Goal: Information Seeking & Learning: Learn about a topic

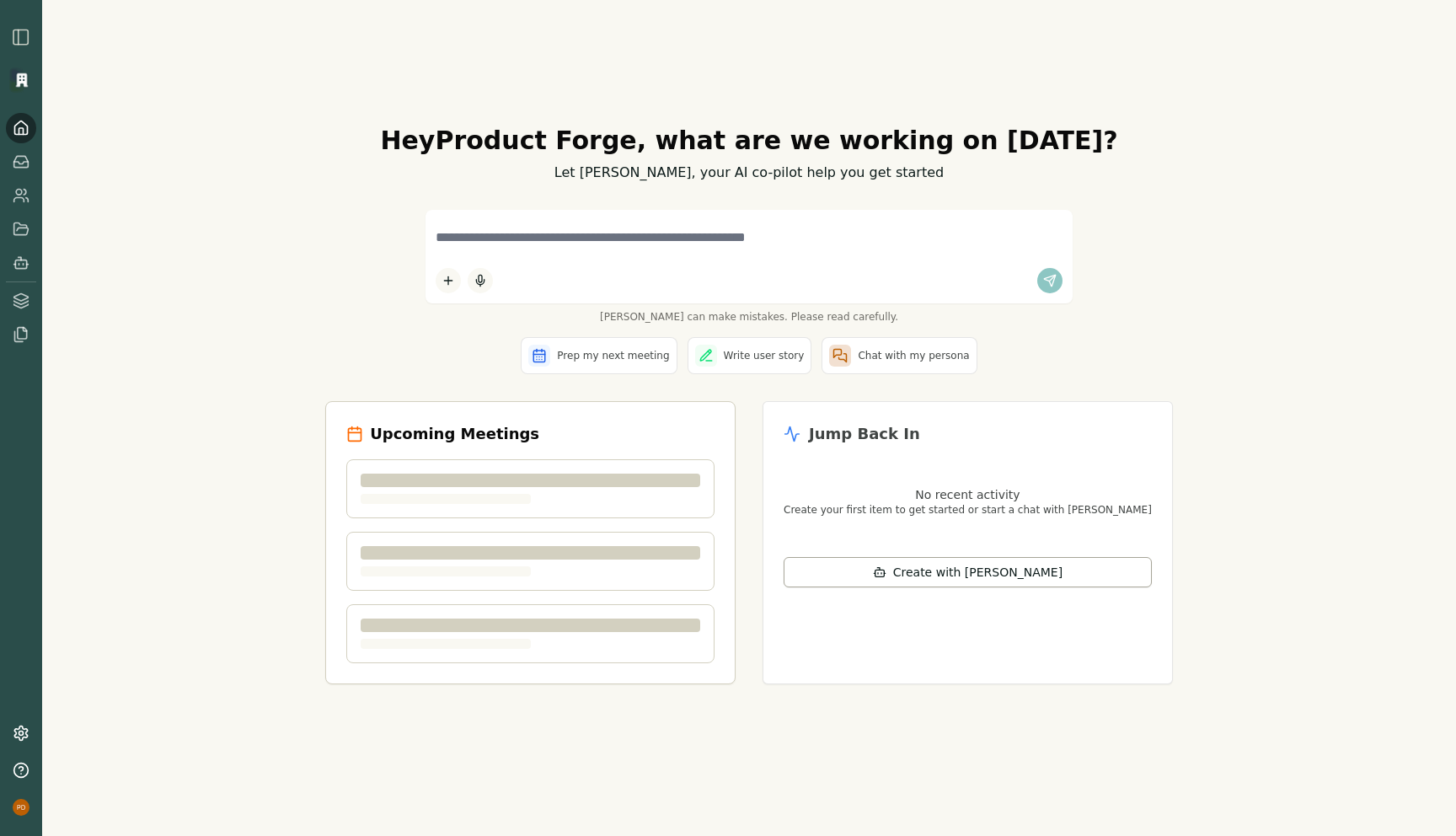
click at [25, 127] on icon at bounding box center [21, 128] width 17 height 17
click at [267, 340] on div "Hey Product Forge , what are we working on today? Let Smith, your AI co-pilot h…" at bounding box center [749, 418] width 1414 height 836
click at [21, 30] on img "button" at bounding box center [22, 38] width 21 height 21
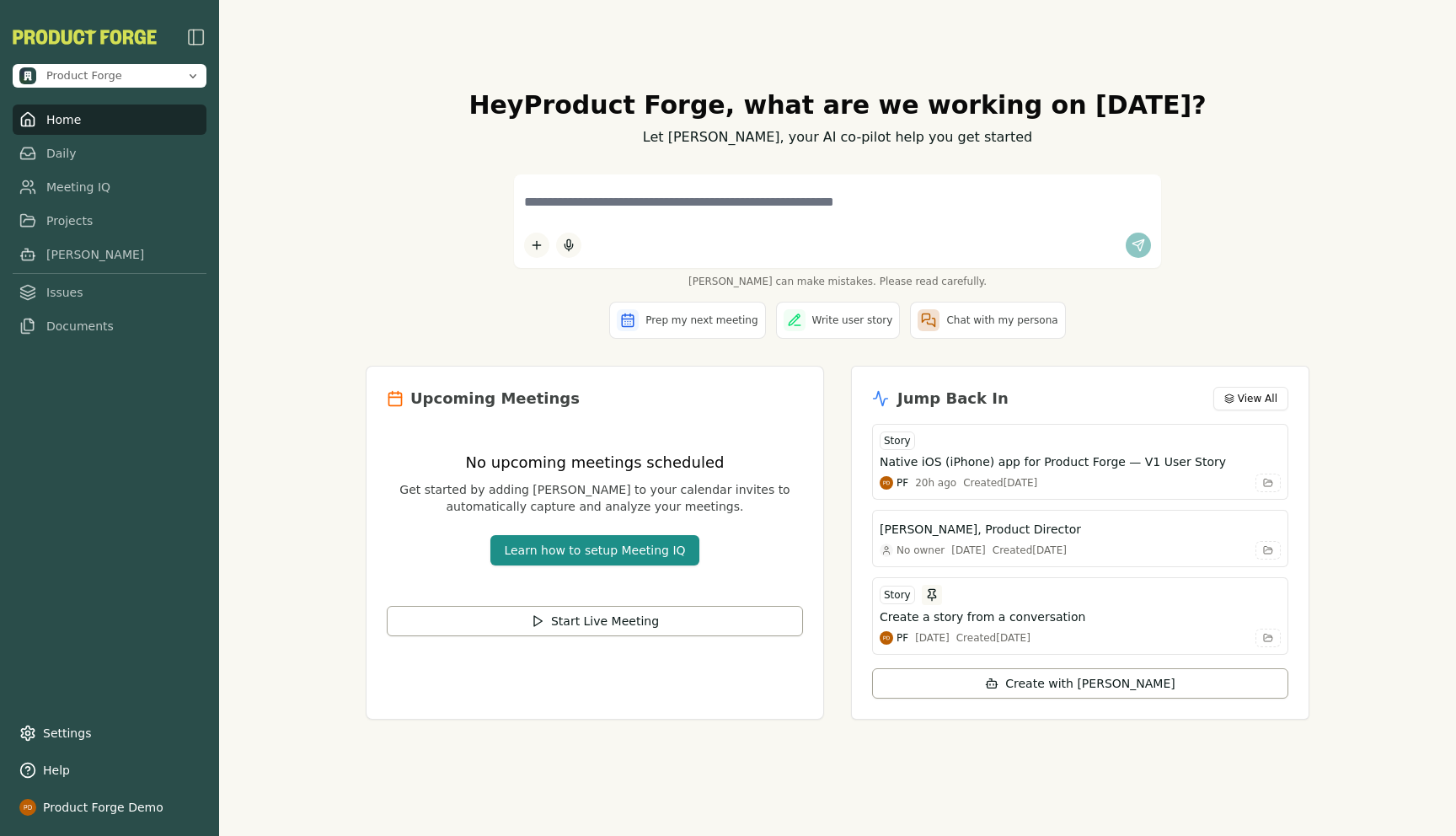
click at [283, 258] on div "Hey Product Forge , what are we working on [DATE]? Let [PERSON_NAME], your AI c…" at bounding box center [837, 418] width 1237 height 836
click at [634, 196] on textarea at bounding box center [838, 202] width 627 height 36
paste textarea "**********"
type textarea "**********"
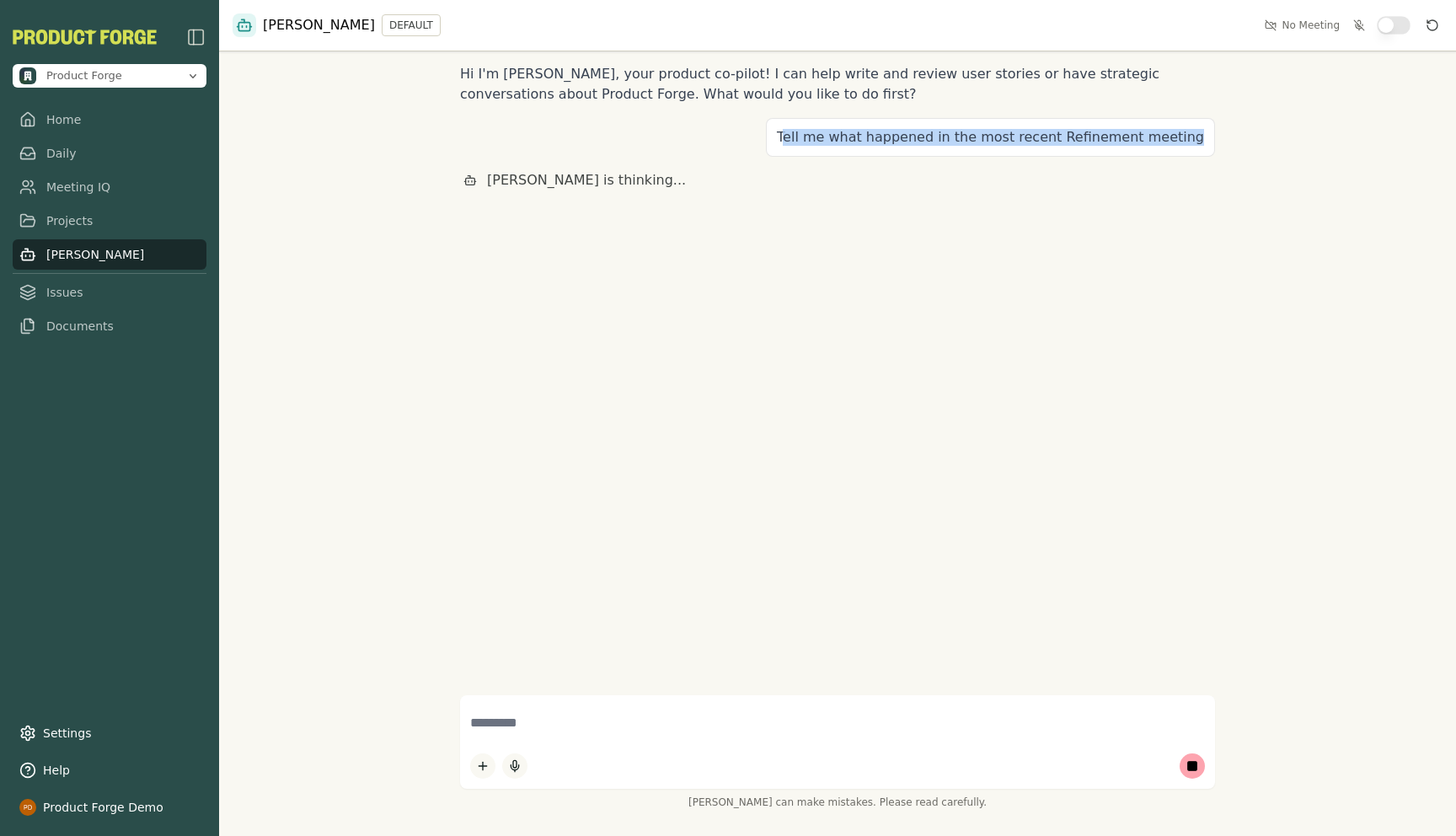
drag, startPoint x: 826, startPoint y: 140, endPoint x: 1196, endPoint y: 151, distance: 370.2
click at [1196, 151] on div "Tell me what happened in the most recent Refinement meeting" at bounding box center [991, 137] width 449 height 39
click at [1243, 144] on div "Hi I'm [PERSON_NAME], your product co-pilot! I can help write and review user s…" at bounding box center [837, 418] width 1237 height 836
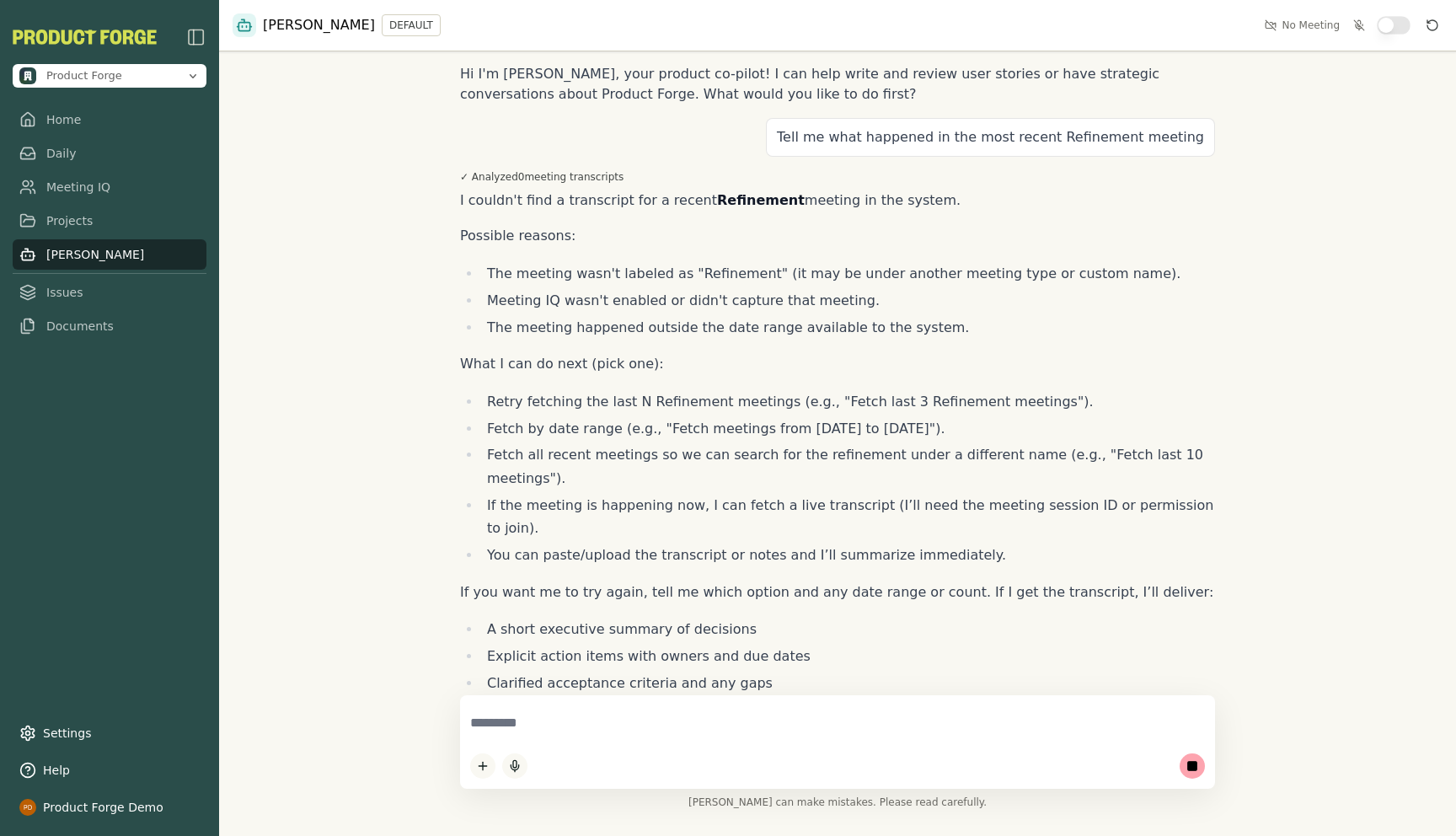
click at [537, 712] on textarea at bounding box center [838, 723] width 735 height 36
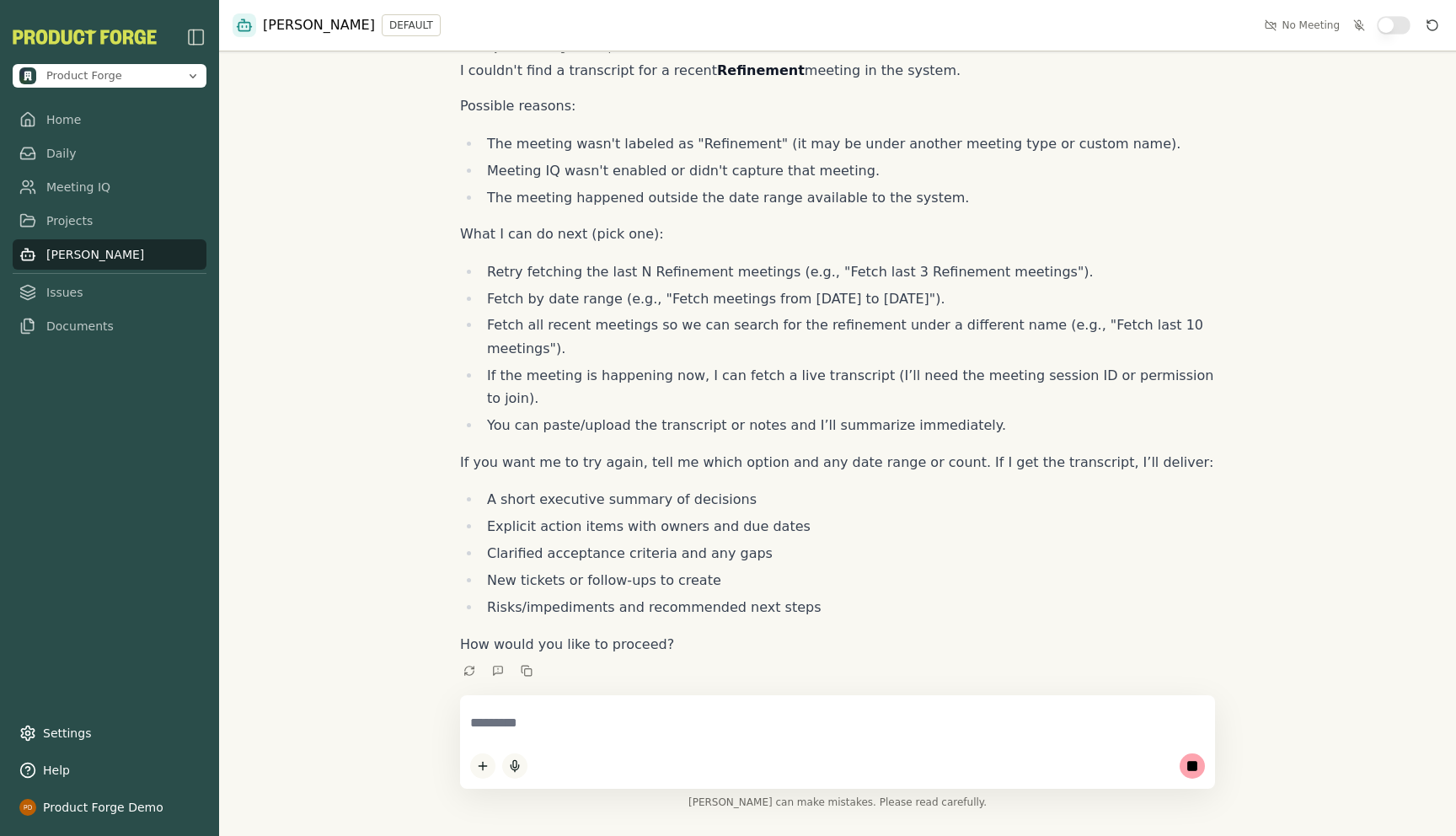
scroll to position [110, 0]
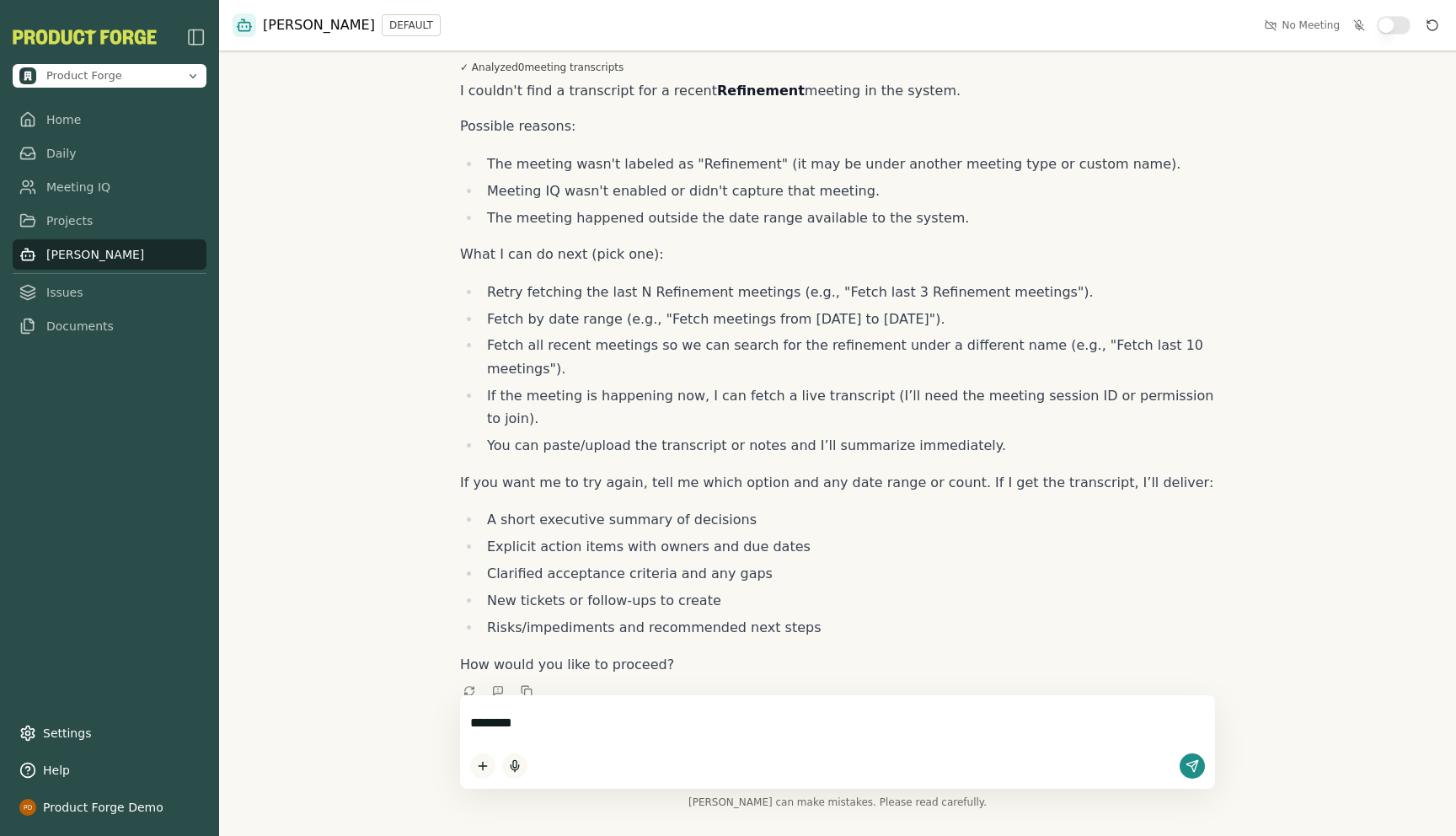
type textarea "*********"
paste textarea "**********"
type textarea "**********"
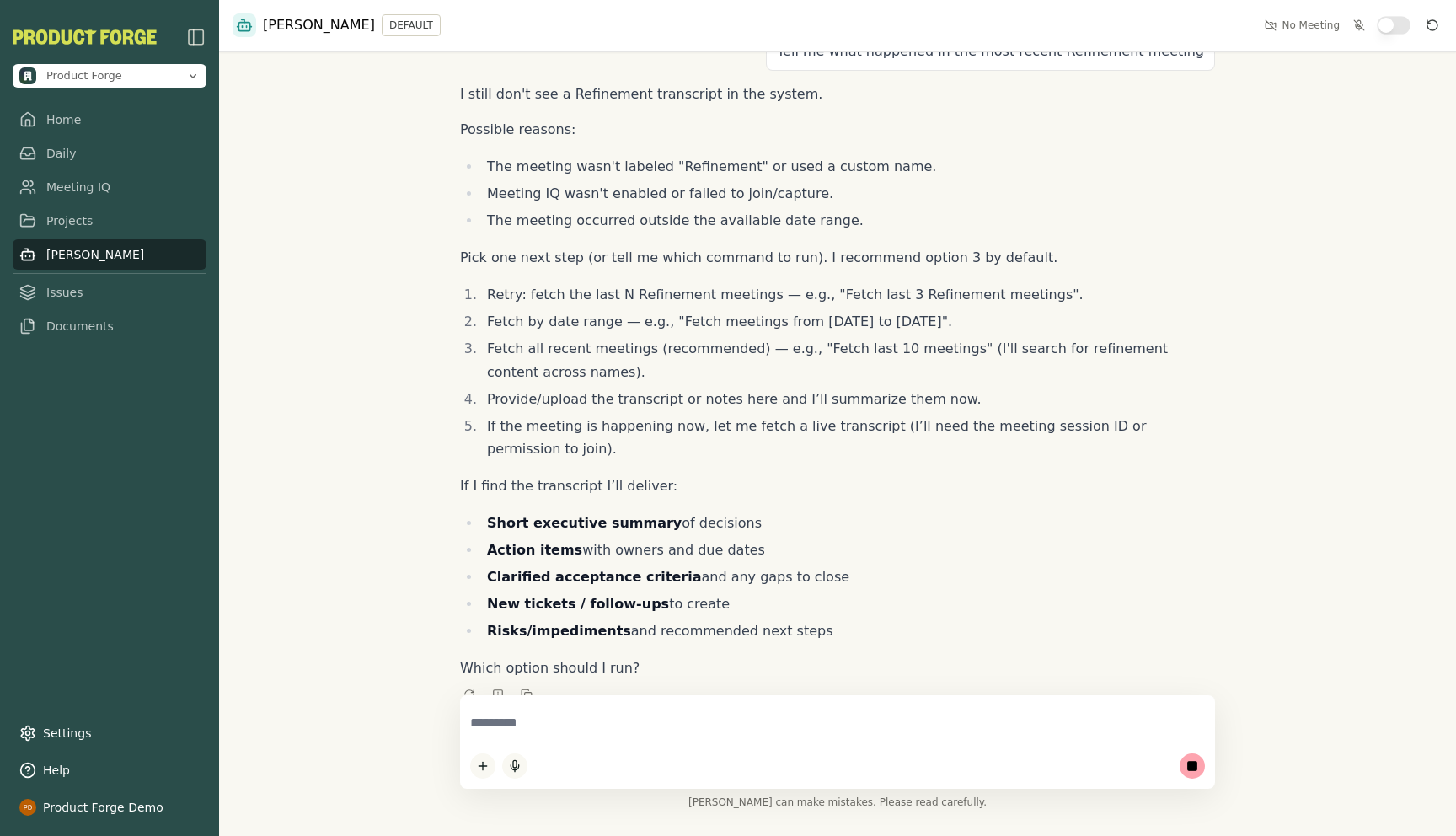
scroll to position [746, 0]
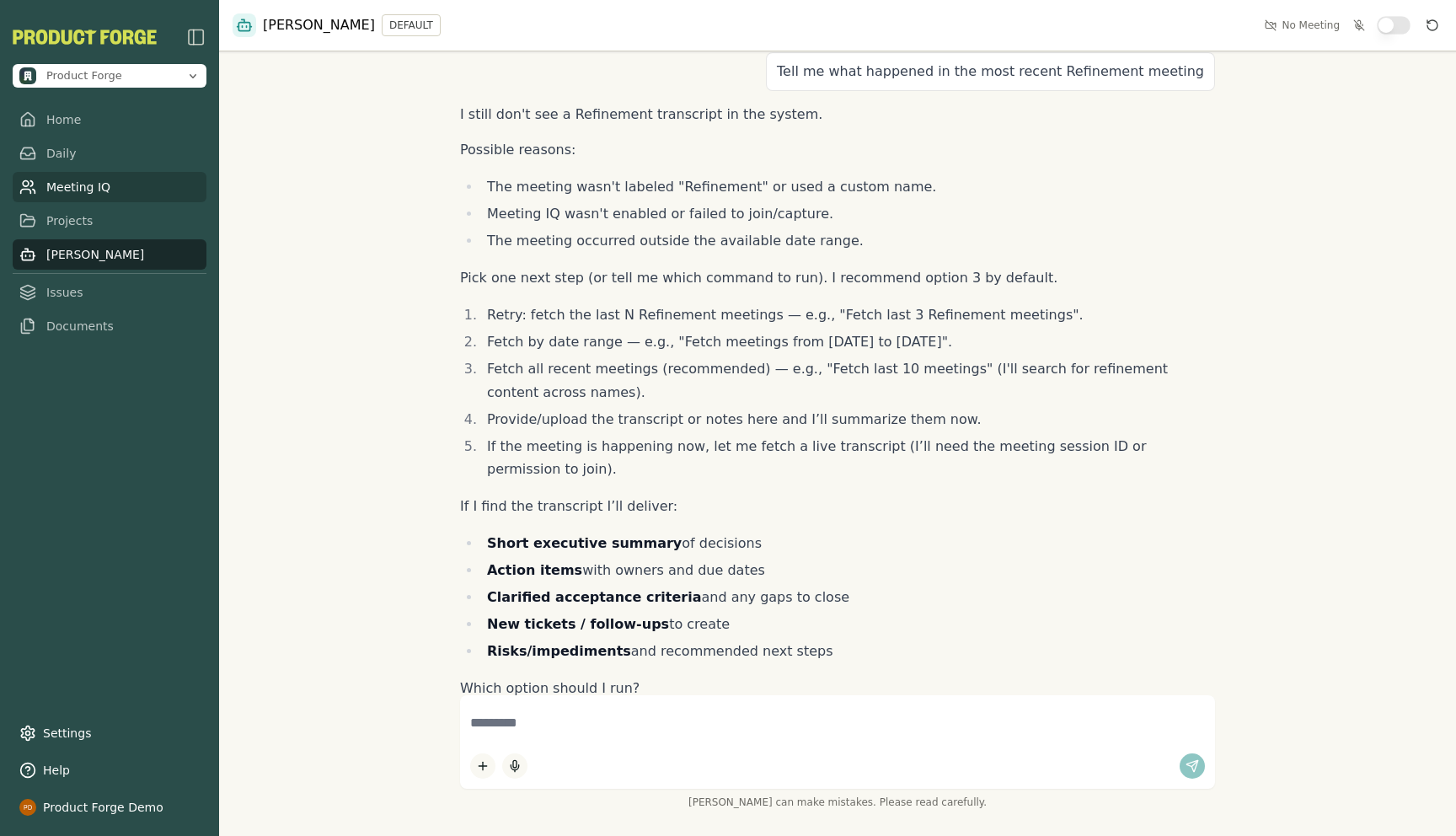
click at [65, 193] on link "Meeting IQ" at bounding box center [109, 187] width 194 height 30
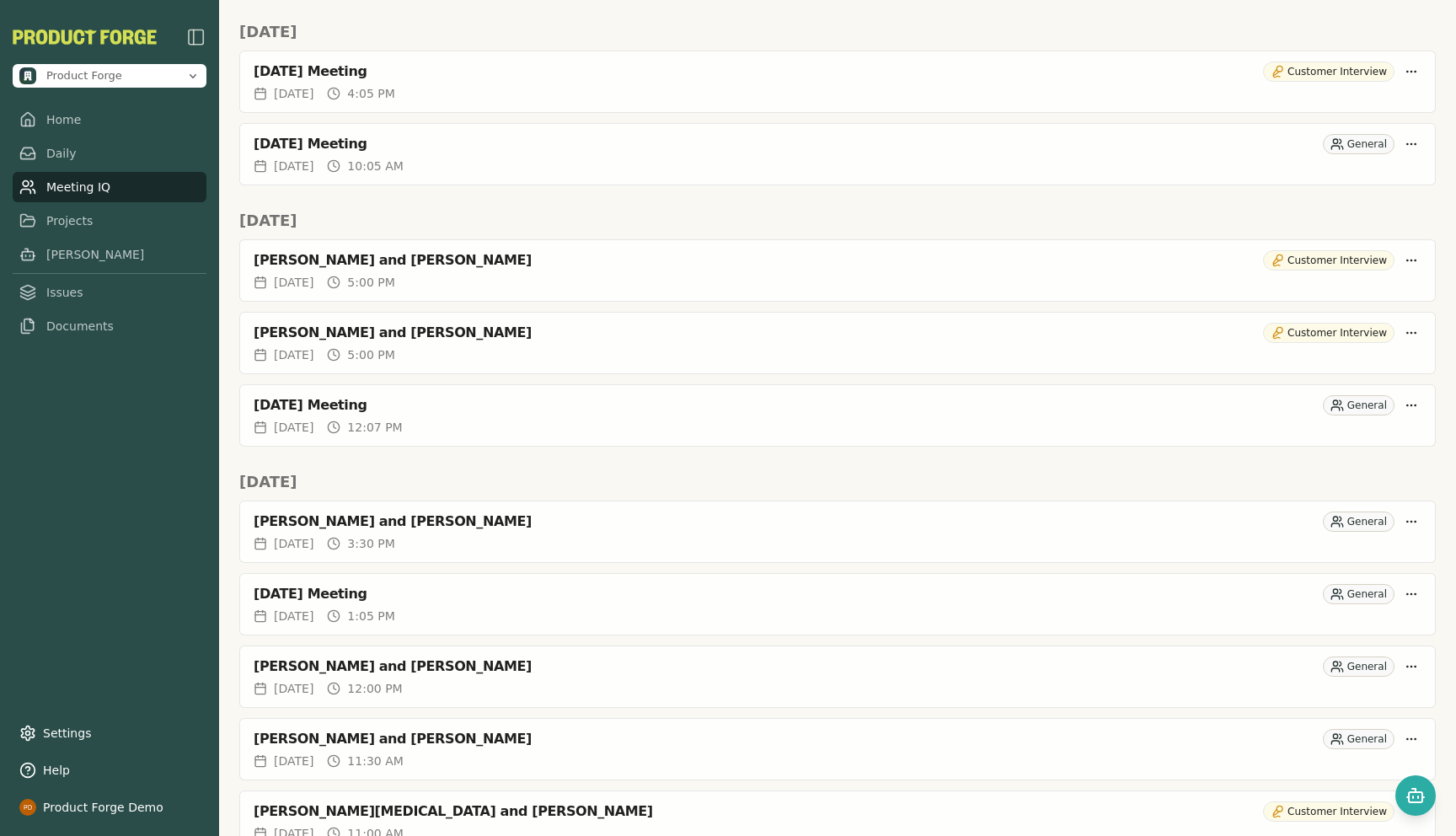
scroll to position [302, 0]
click at [276, 337] on div "[PERSON_NAME] and [PERSON_NAME]" at bounding box center [755, 332] width 1003 height 17
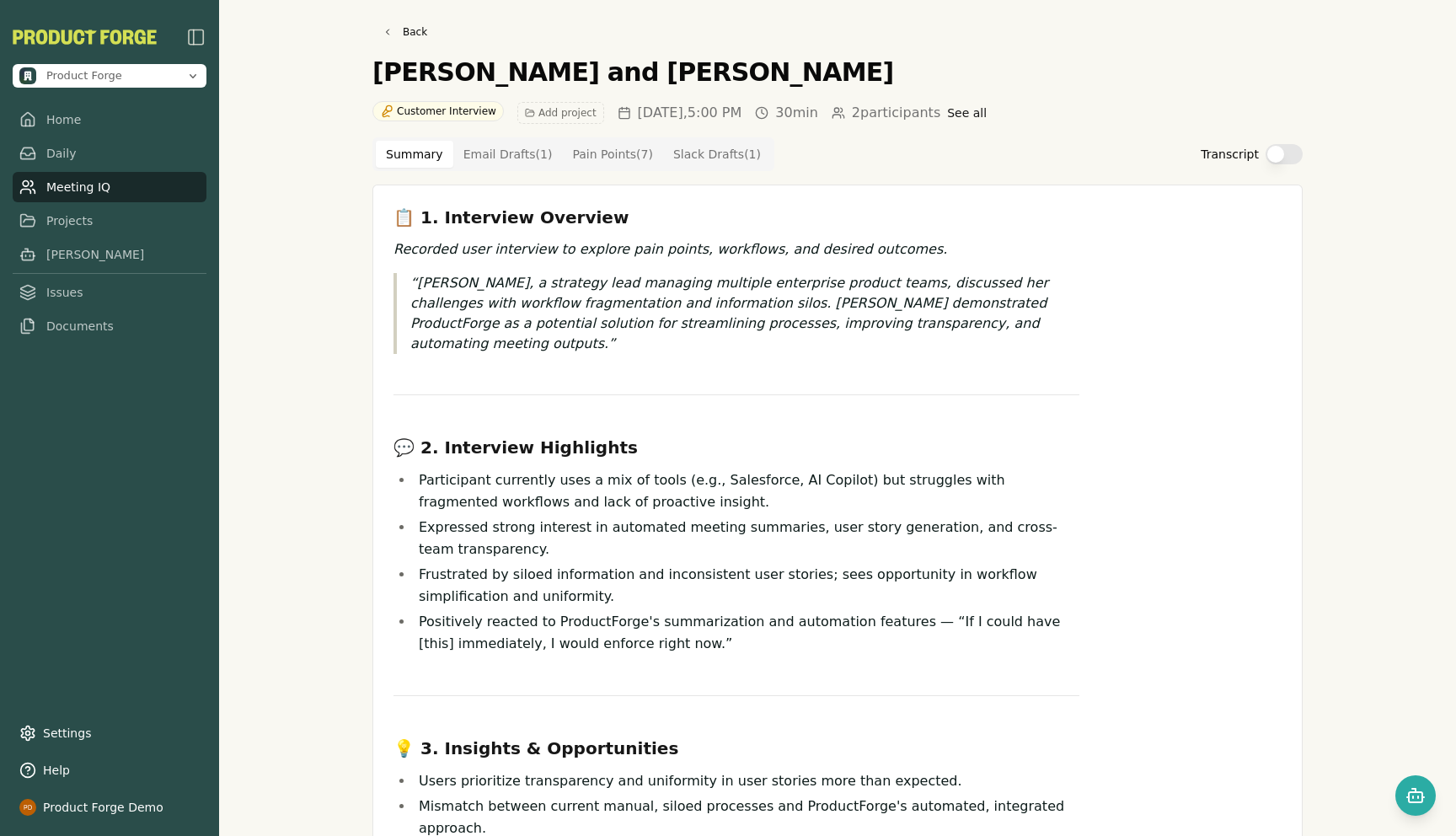
click at [491, 160] on Draft "Email Drafts ( 1 )" at bounding box center [508, 154] width 110 height 27
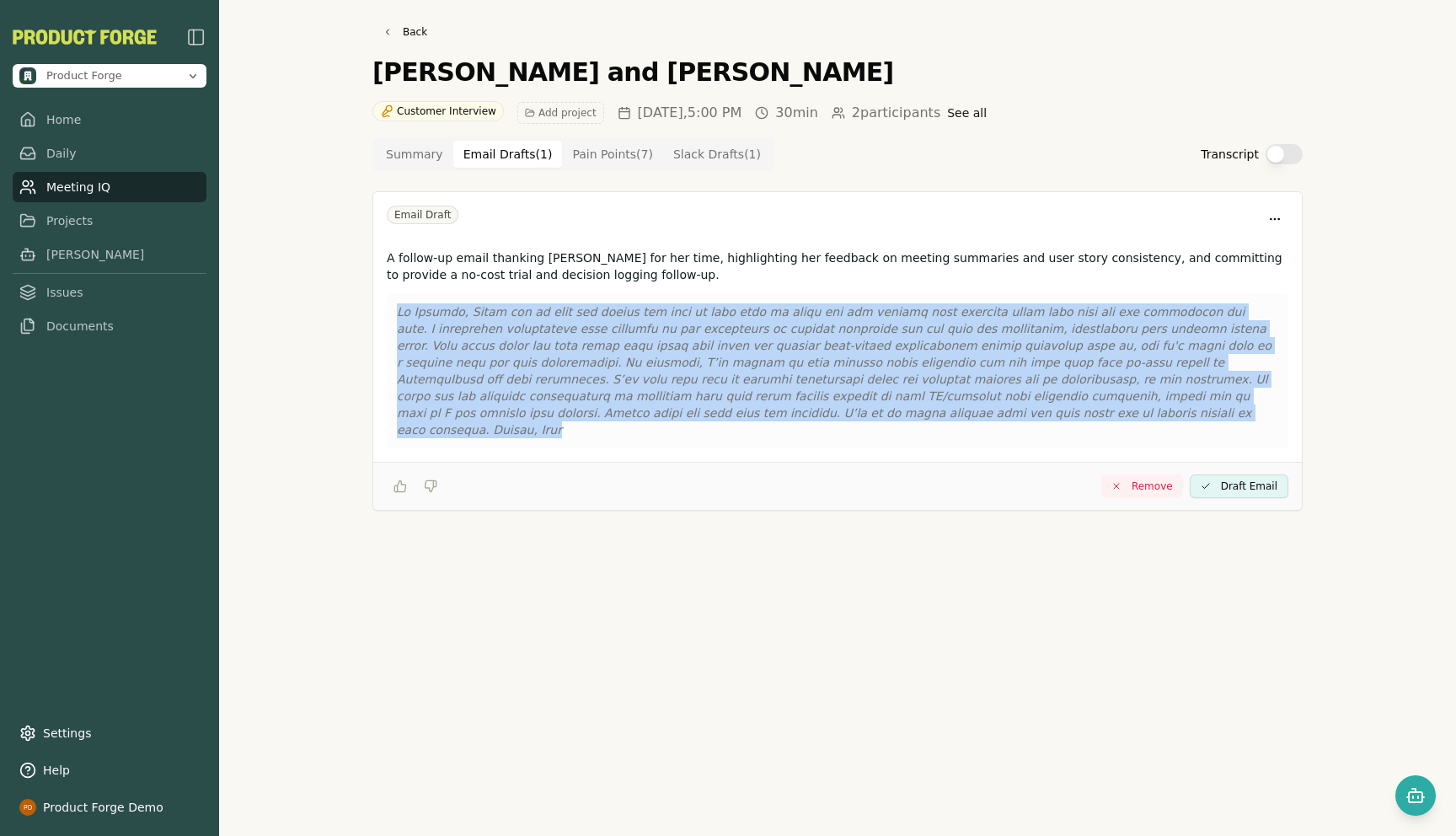
drag, startPoint x: 854, startPoint y: 418, endPoint x: 399, endPoint y: 308, distance: 468.1
click at [399, 308] on p at bounding box center [838, 371] width 881 height 135
click at [595, 149] on Point "Pain Points ( 7 )" at bounding box center [612, 154] width 101 height 27
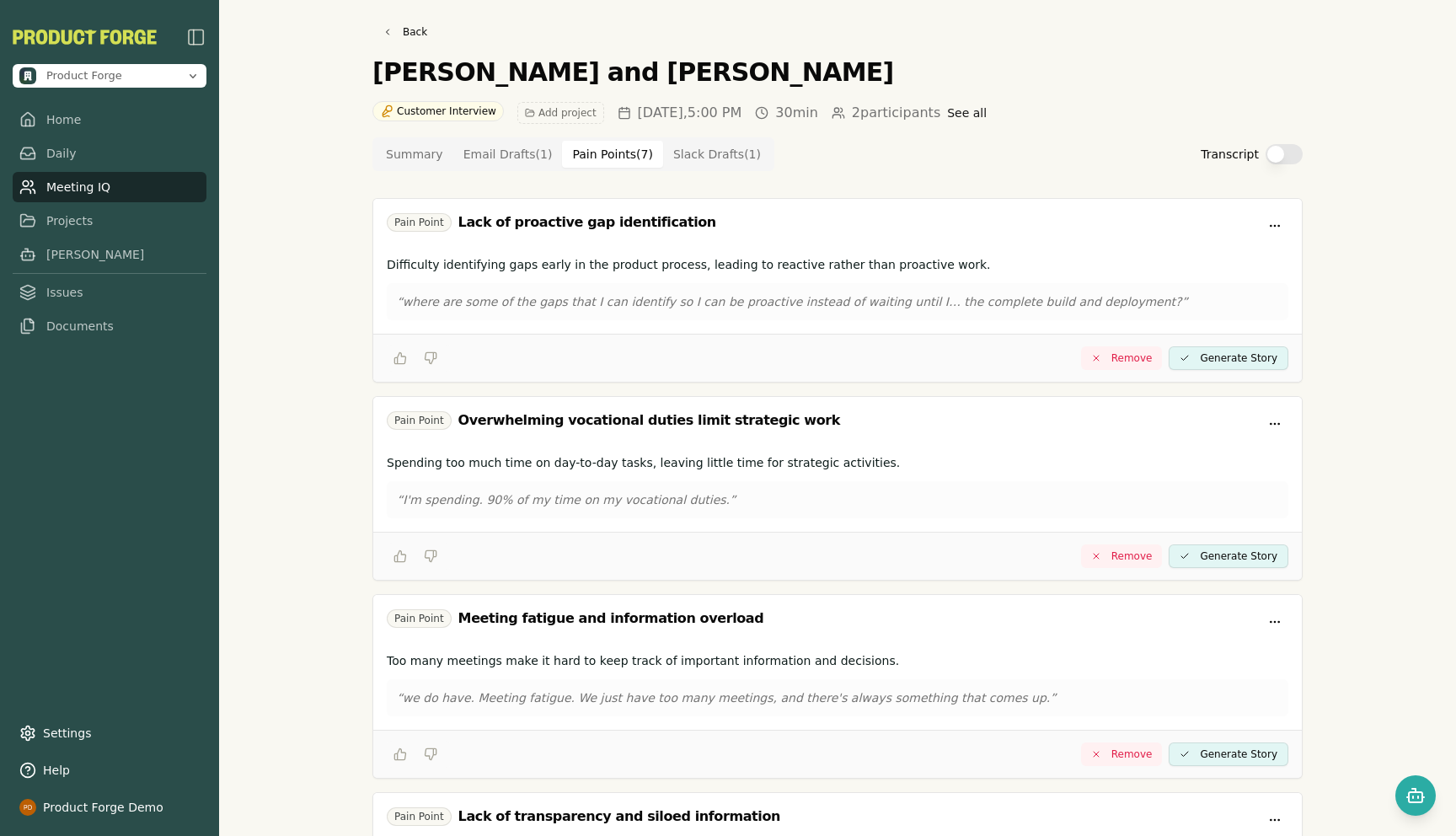
click at [705, 154] on Draft "Slack Drafts ( 1 )" at bounding box center [717, 154] width 108 height 27
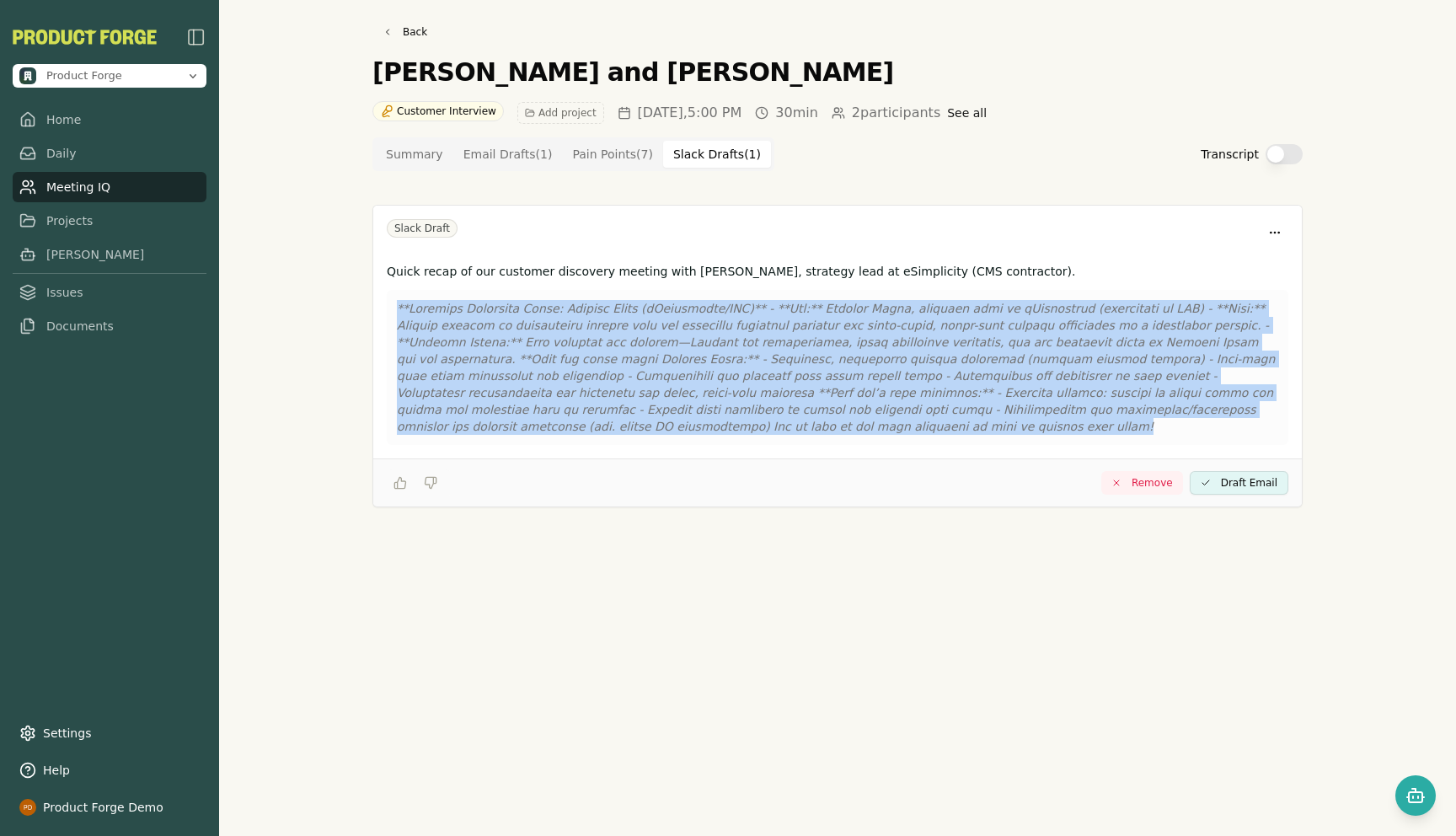
drag, startPoint x: 644, startPoint y: 430, endPoint x: 392, endPoint y: 293, distance: 286.8
click at [392, 293] on div at bounding box center [838, 367] width 902 height 155
click at [49, 259] on link "[PERSON_NAME]" at bounding box center [109, 255] width 194 height 30
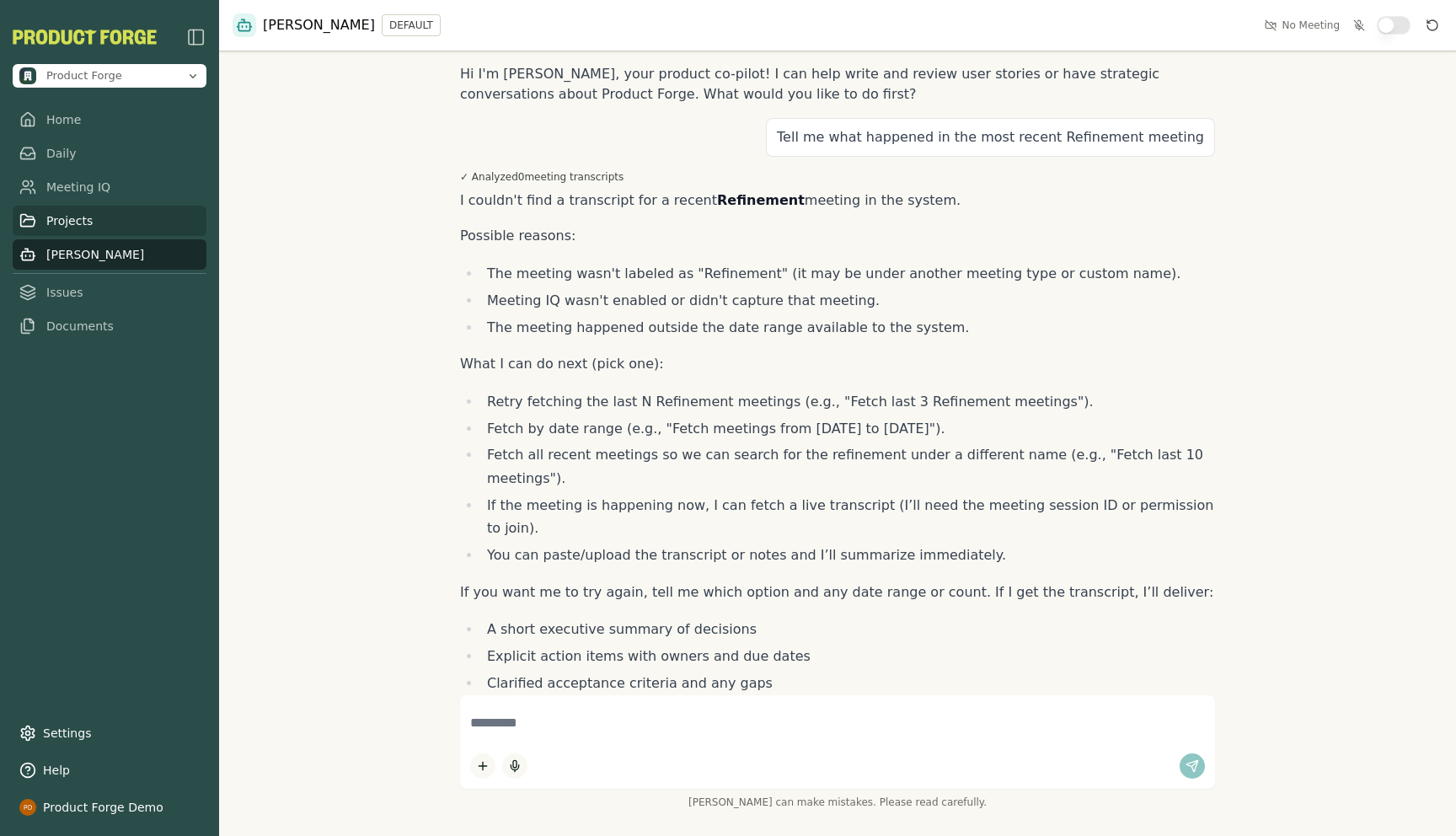
click at [66, 217] on link "Projects" at bounding box center [109, 221] width 194 height 30
